Goal: Information Seeking & Learning: Understand process/instructions

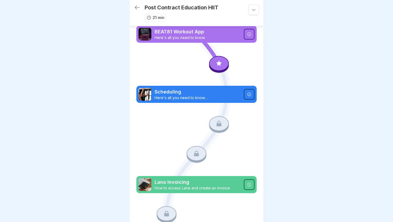
click at [221, 64] on icon at bounding box center [218, 63] width 7 height 7
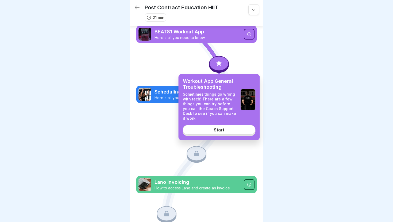
click at [218, 134] on link "Start" at bounding box center [219, 130] width 73 height 10
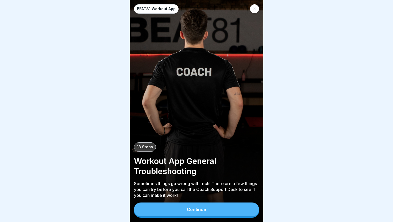
click at [193, 207] on button "Continue" at bounding box center [196, 209] width 125 height 14
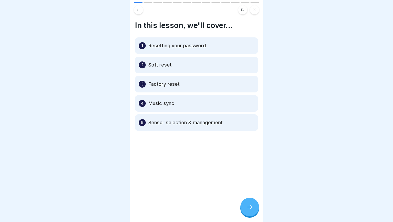
click at [248, 207] on icon at bounding box center [249, 207] width 5 height 4
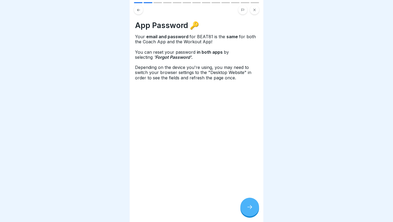
click at [254, 209] on div at bounding box center [249, 207] width 19 height 19
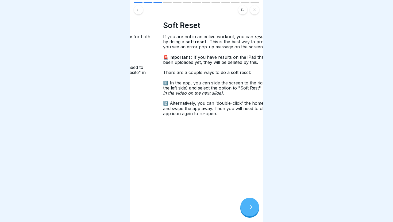
click at [163, 38] on span "If you are not in an active workout, you can" at bounding box center [208, 36] width 91 height 5
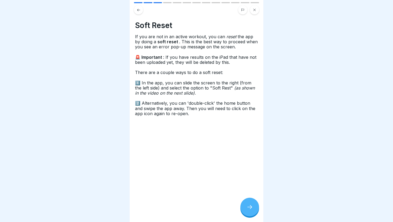
click at [255, 208] on div at bounding box center [249, 207] width 19 height 19
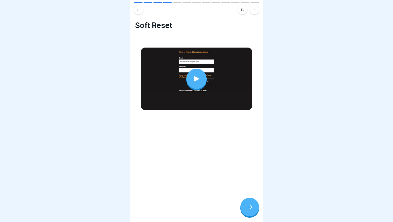
click at [249, 207] on icon at bounding box center [249, 207] width 6 height 6
click at [256, 206] on div at bounding box center [249, 207] width 19 height 19
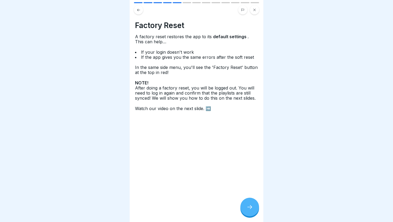
click at [247, 204] on div at bounding box center [249, 207] width 19 height 19
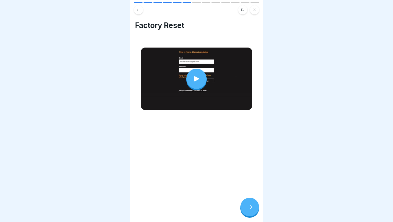
click at [194, 80] on icon at bounding box center [196, 78] width 5 height 5
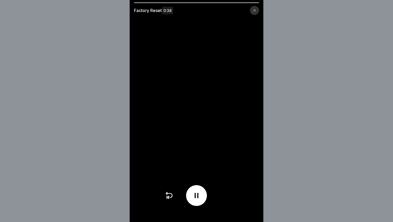
click at [254, 9] on div at bounding box center [254, 10] width 9 height 9
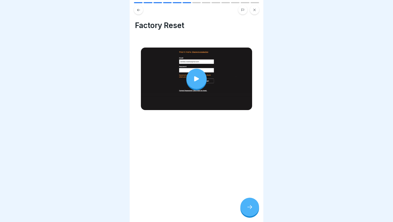
click at [252, 206] on icon at bounding box center [249, 207] width 6 height 6
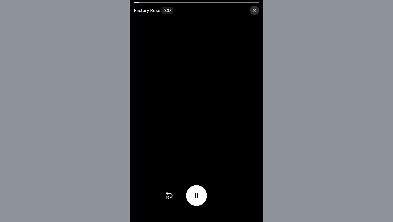
click at [254, 9] on icon at bounding box center [254, 10] width 3 height 3
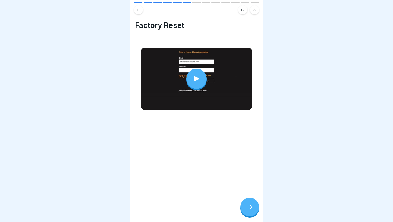
click at [246, 199] on div "BEAT81 Workout App 13 Steps Workout App General Troubleshooting Sometimes thing…" at bounding box center [197, 111] width 134 height 222
click at [251, 208] on icon at bounding box center [249, 207] width 6 height 6
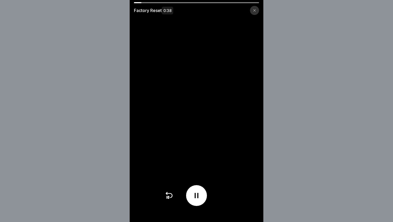
drag, startPoint x: 137, startPoint y: 3, endPoint x: 211, endPoint y: 6, distance: 74.6
click at [211, 6] on div "Factory Reset 0:38" at bounding box center [197, 8] width 134 height 13
click at [188, 203] on div at bounding box center [197, 195] width 64 height 21
click at [193, 200] on div at bounding box center [196, 195] width 21 height 21
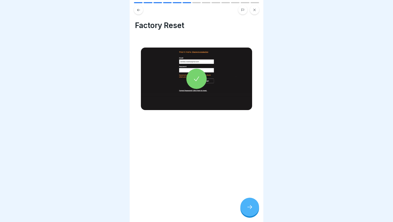
click at [252, 208] on icon at bounding box center [249, 207] width 6 height 6
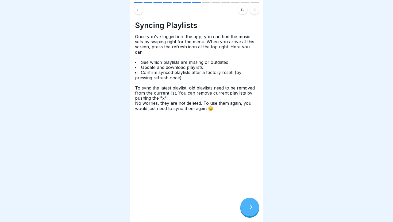
click at [248, 205] on icon at bounding box center [249, 207] width 6 height 6
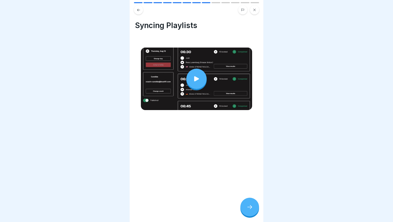
click at [253, 206] on div at bounding box center [249, 207] width 19 height 19
click at [250, 207] on icon at bounding box center [249, 207] width 6 height 6
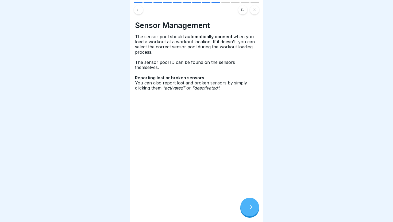
click at [249, 212] on div at bounding box center [249, 207] width 19 height 19
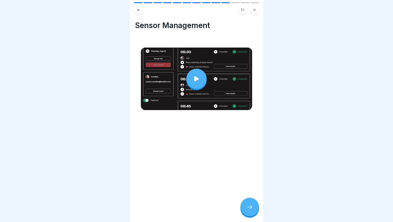
click at [253, 209] on div at bounding box center [249, 207] width 19 height 19
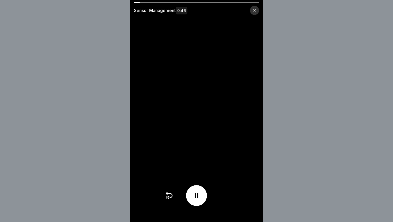
click at [255, 12] on div at bounding box center [254, 10] width 9 height 9
